Goal: Find specific page/section: Find specific page/section

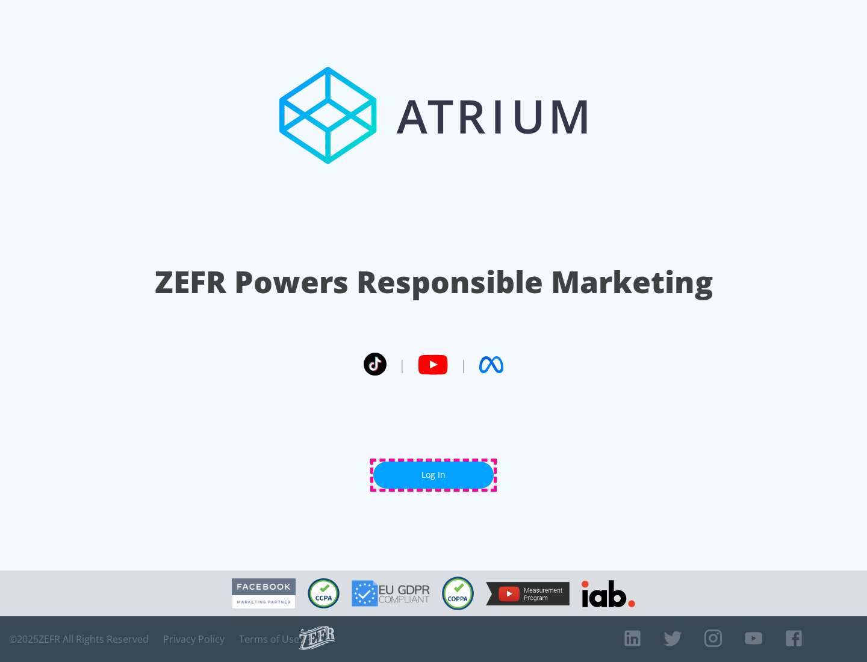
click at [433, 475] on link "Log In" at bounding box center [433, 475] width 120 height 27
